Goal: Check status

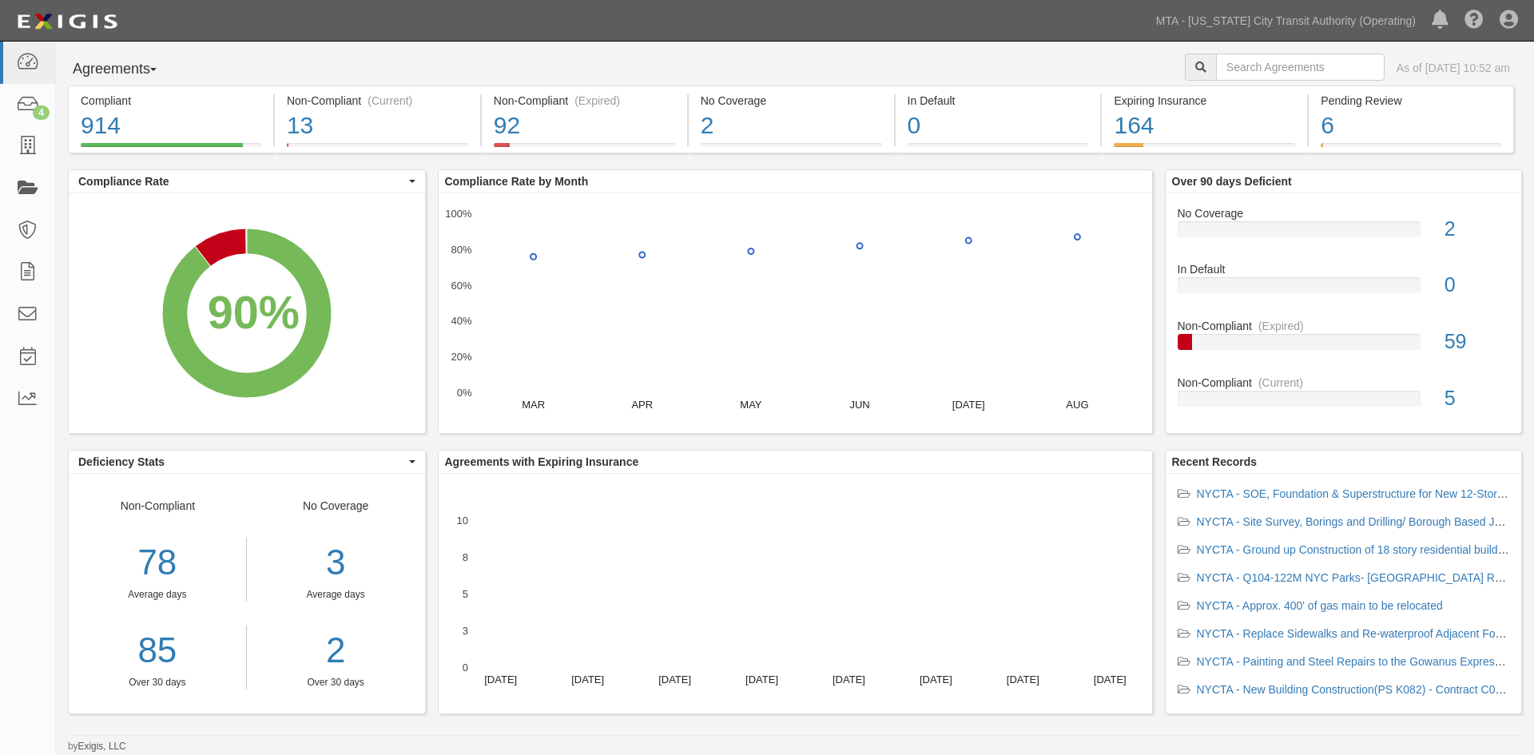
click at [17, 185] on icon at bounding box center [27, 189] width 22 height 18
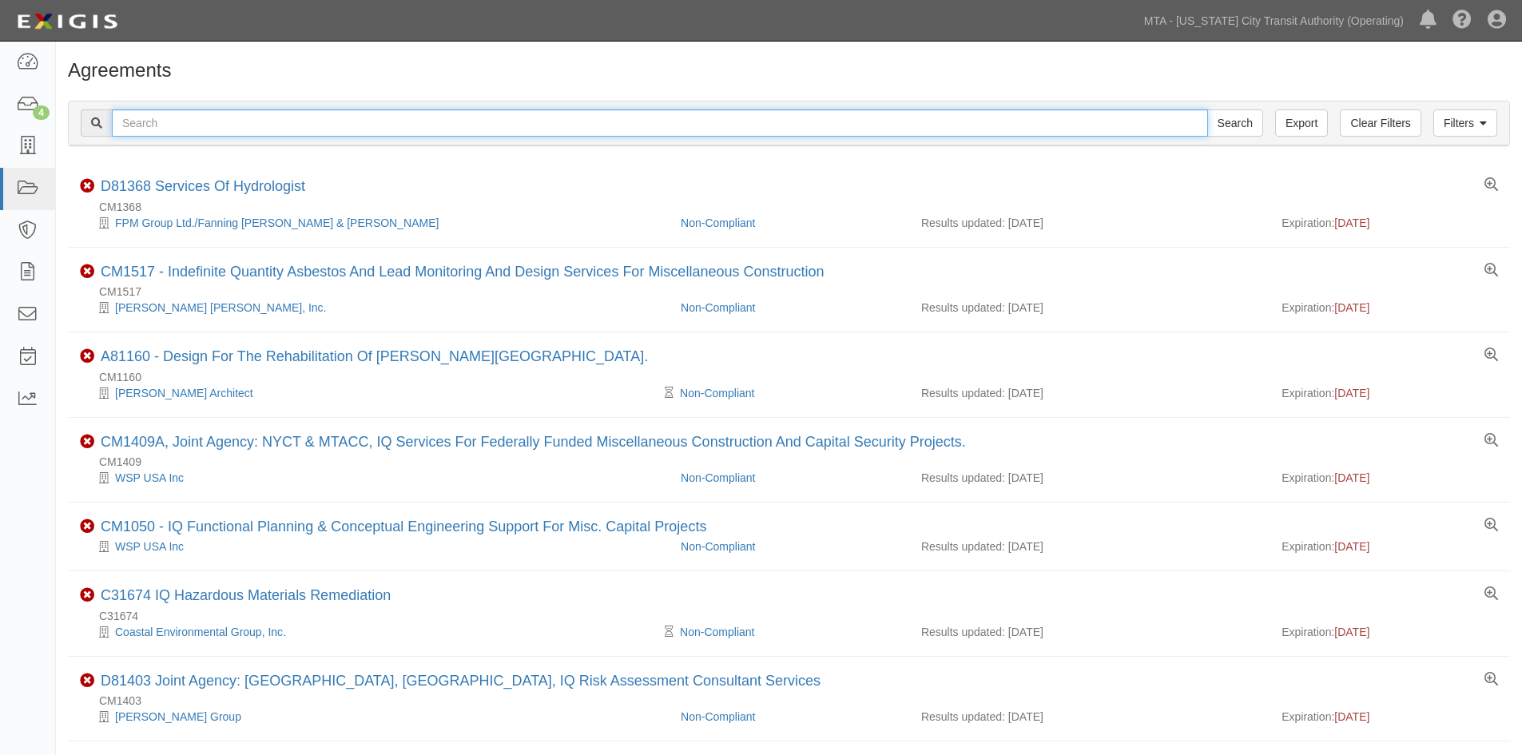
click at [350, 126] on input "text" at bounding box center [660, 122] width 1096 height 27
type input "INS1585"
click at [1208, 109] on input "Search" at bounding box center [1236, 122] width 56 height 27
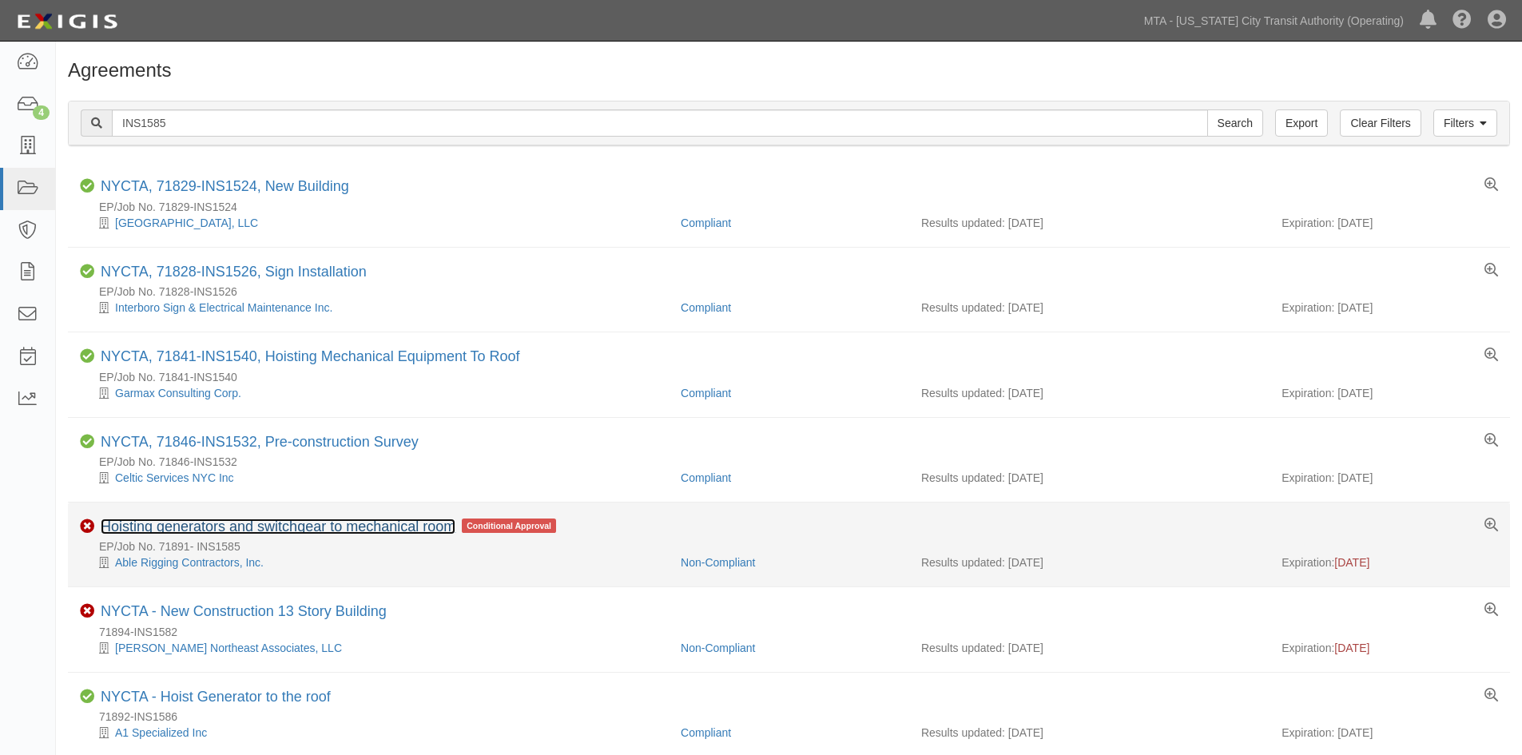
click at [384, 521] on link "Hoisting generators and switchgear to mechanical room" at bounding box center [278, 527] width 355 height 16
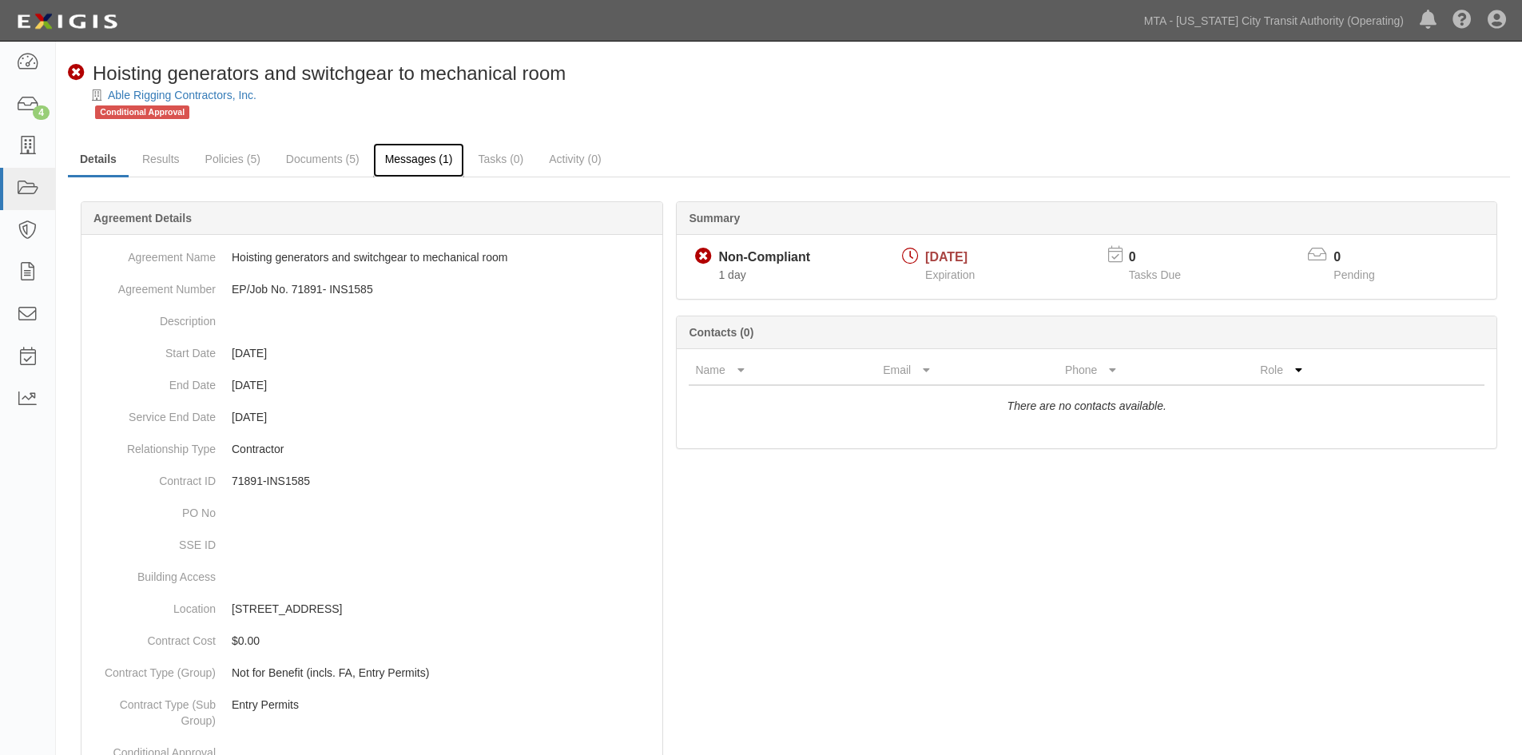
click at [412, 150] on link "Messages (1)" at bounding box center [419, 160] width 92 height 34
